Goal: Check status: Verify the current state of an ongoing process or item

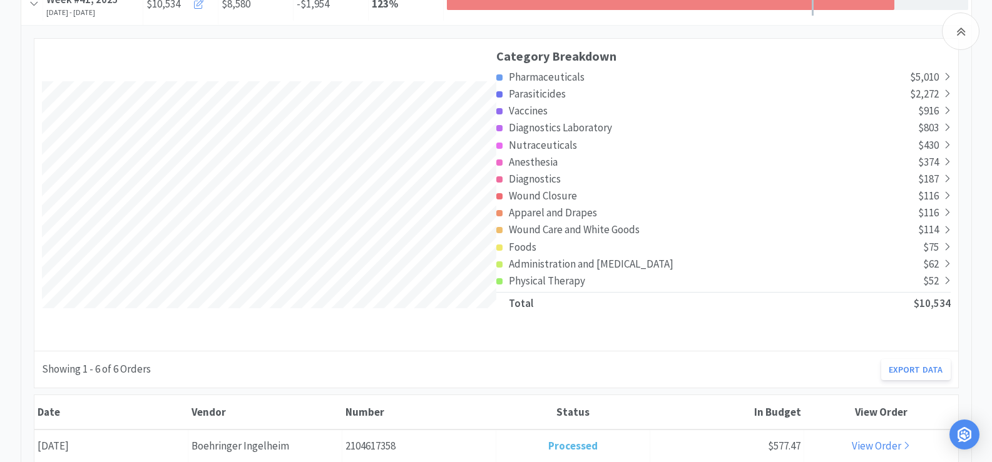
scroll to position [438, 0]
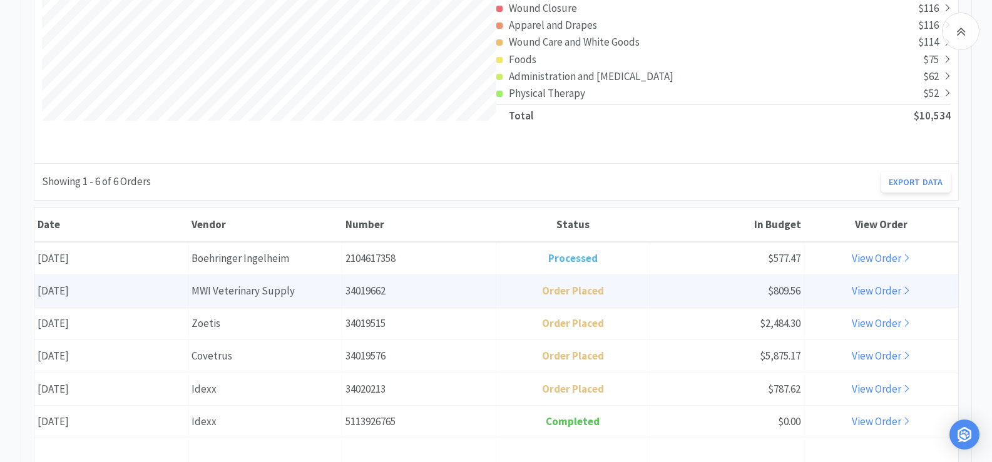
click at [857, 294] on link "View Order" at bounding box center [881, 291] width 58 height 14
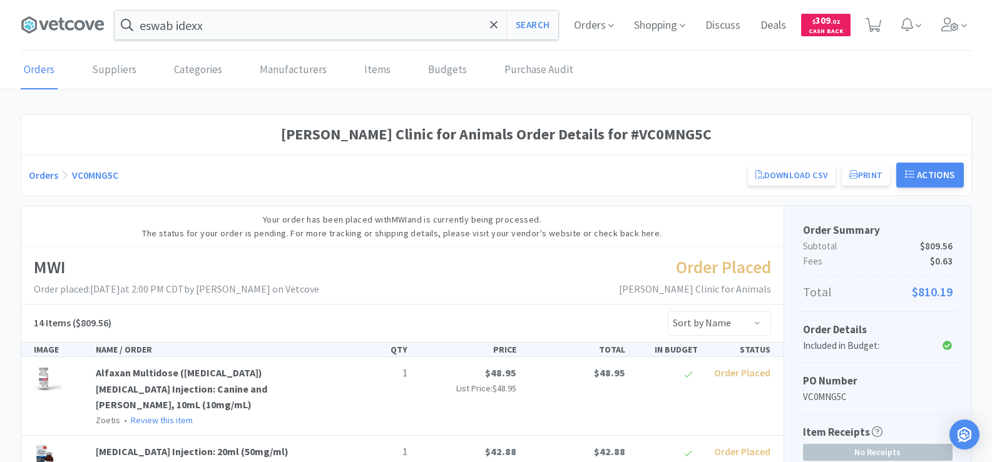
click at [44, 170] on link "Orders" at bounding box center [43, 175] width 29 height 13
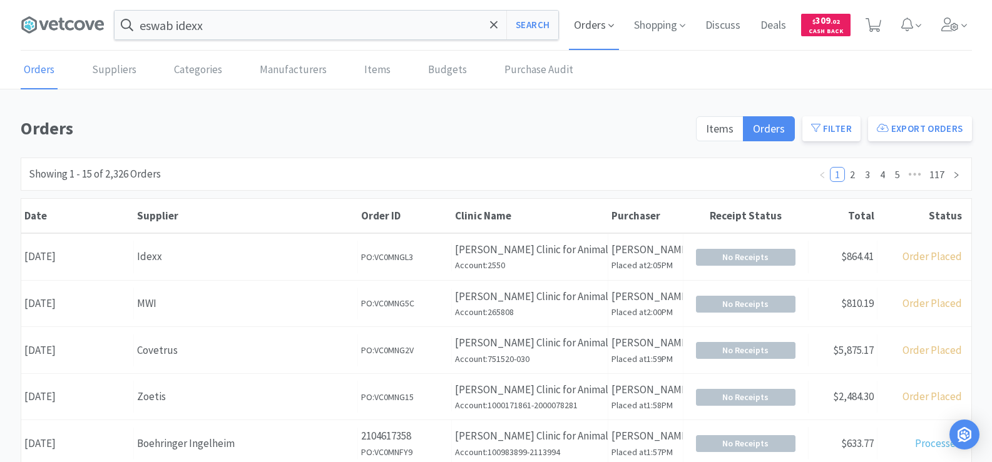
click at [591, 17] on span "Orders" at bounding box center [594, 25] width 50 height 50
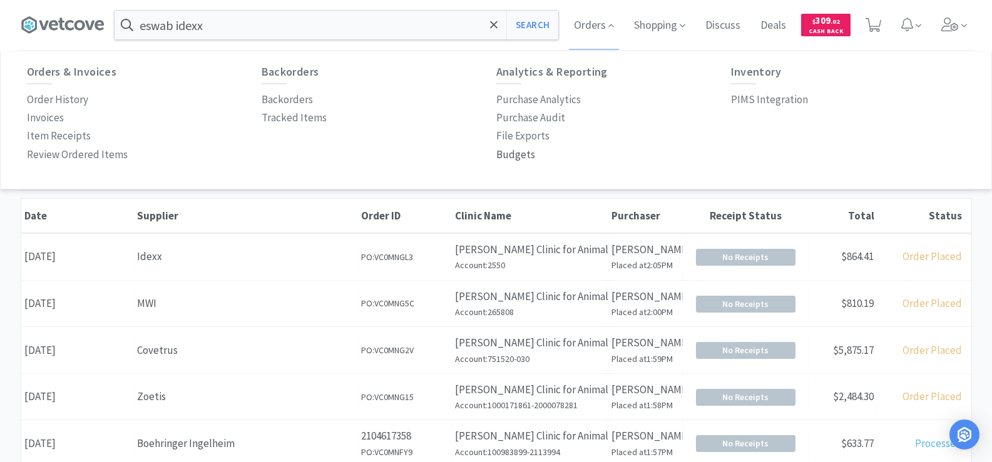
click at [516, 155] on p "Budgets" at bounding box center [515, 154] width 39 height 17
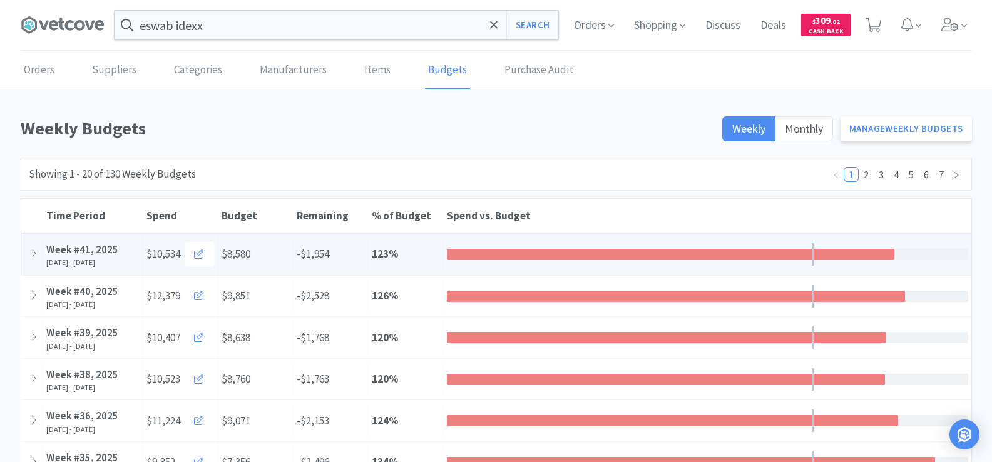
click at [115, 248] on div "Week #41, 2025" at bounding box center [92, 250] width 93 height 17
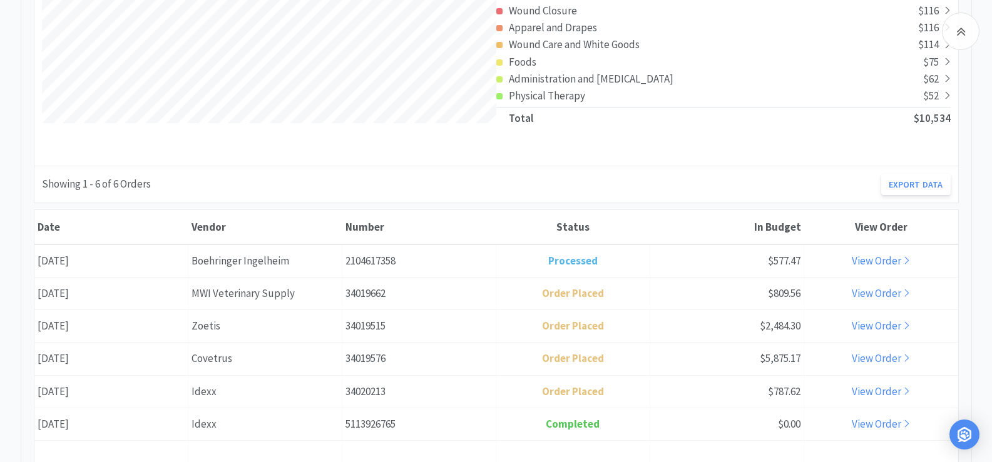
scroll to position [438, 0]
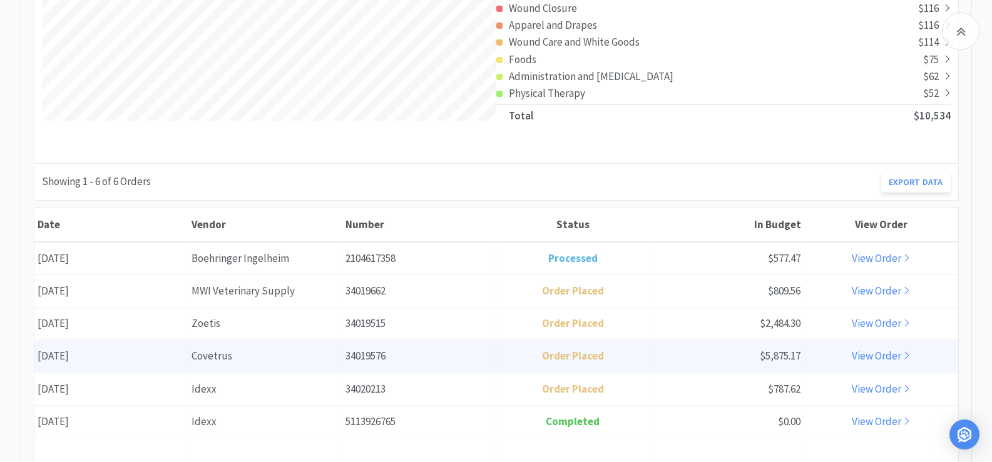
click at [864, 359] on link "View Order" at bounding box center [881, 356] width 58 height 14
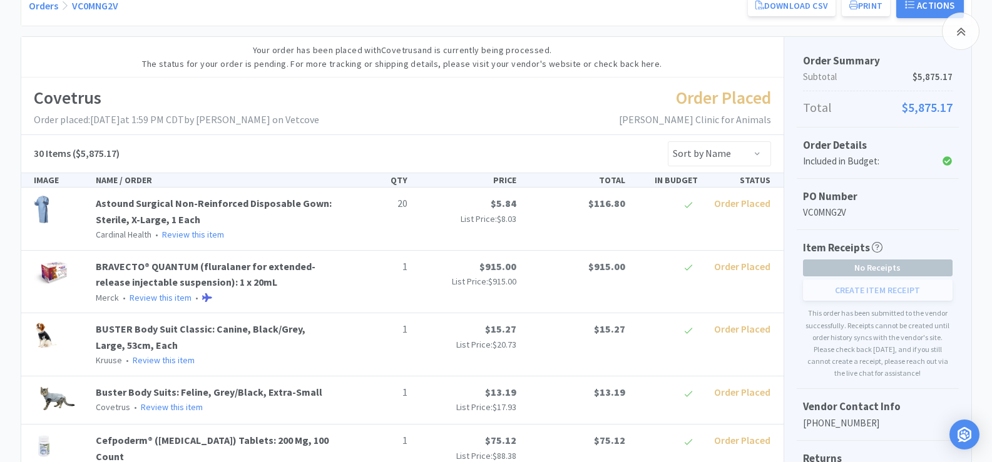
scroll to position [169, 0]
click at [44, 0] on link "Orders" at bounding box center [43, 6] width 29 height 13
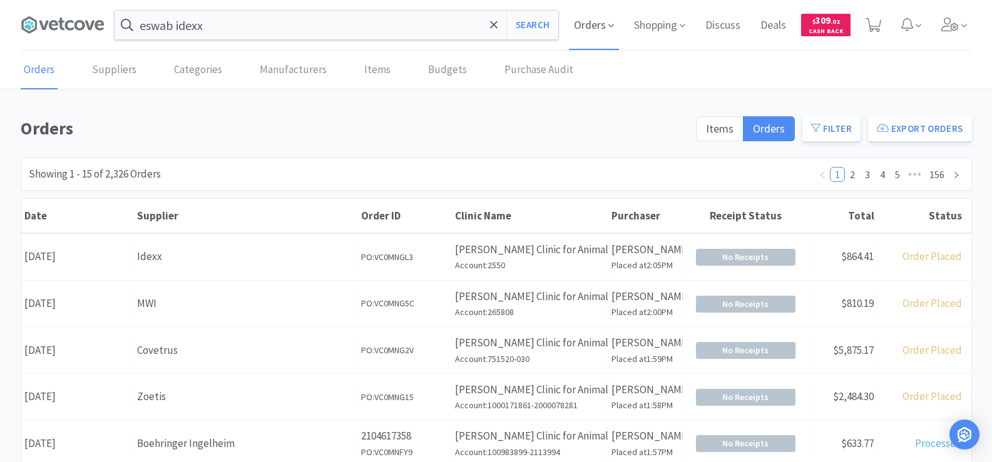
click at [602, 23] on span "Orders" at bounding box center [594, 25] width 50 height 50
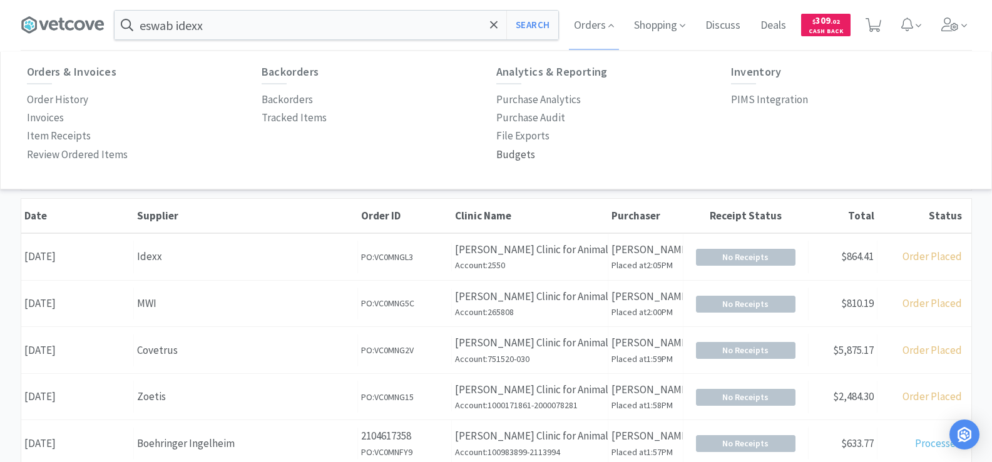
click at [523, 156] on p "Budgets" at bounding box center [515, 154] width 39 height 17
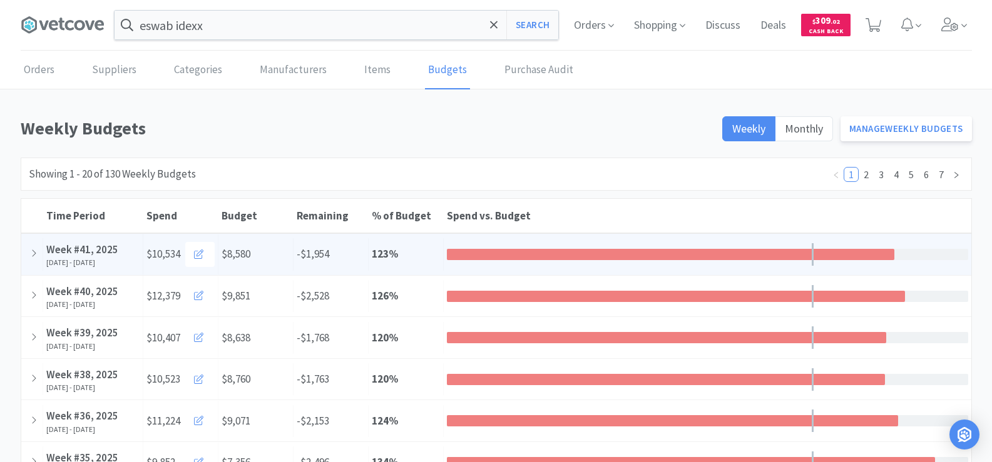
click at [119, 262] on div "[DATE] - [DATE]" at bounding box center [92, 262] width 93 height 9
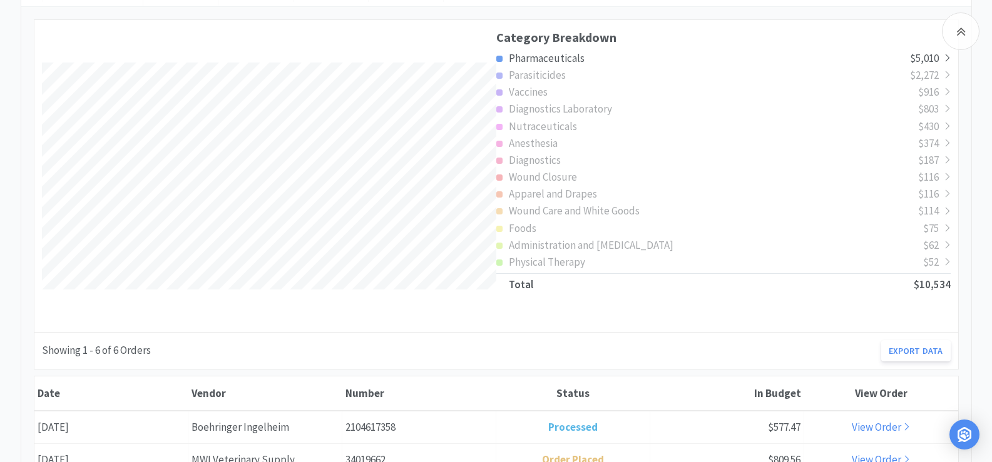
scroll to position [438, 0]
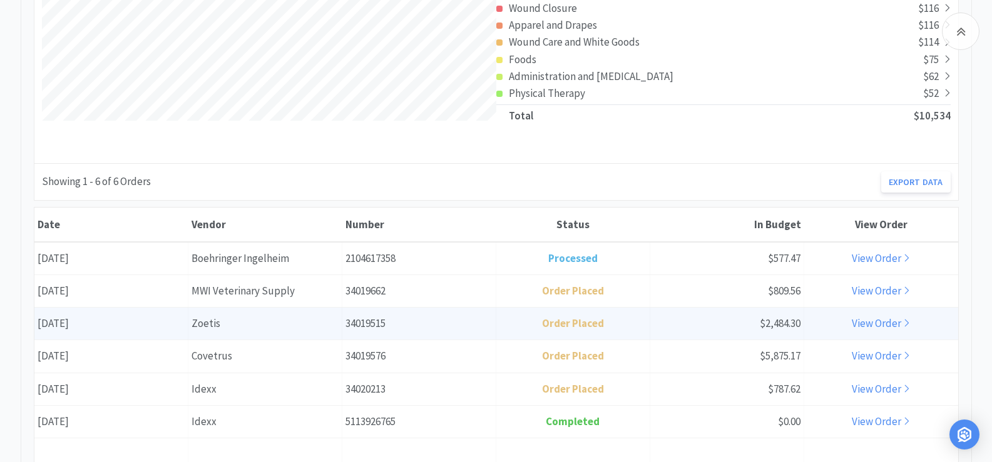
click at [336, 328] on div "Vendor Zoetis" at bounding box center [265, 324] width 154 height 32
click at [867, 320] on link "View Order" at bounding box center [881, 324] width 58 height 14
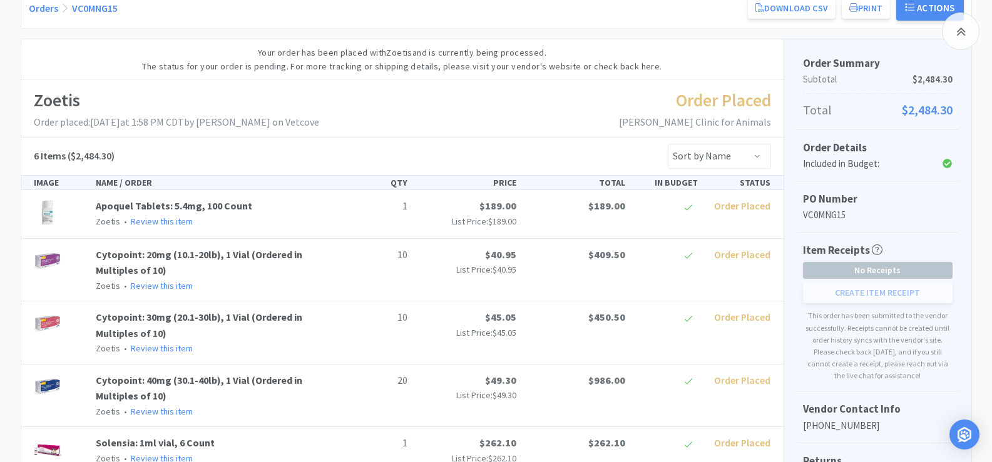
scroll to position [161, 0]
